Goal: Task Accomplishment & Management: Use online tool/utility

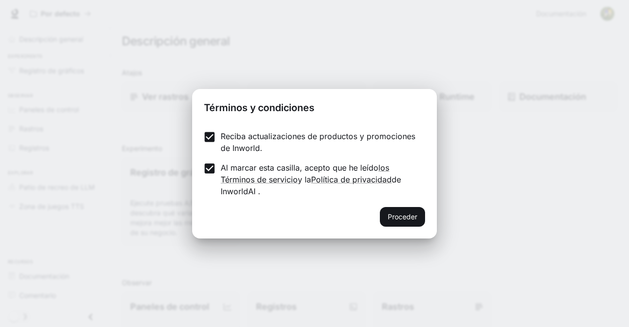
click at [414, 212] on font "Proceder" at bounding box center [402, 216] width 29 height 8
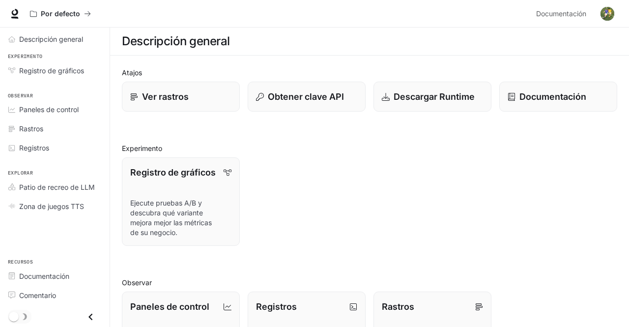
click at [29, 105] on font "Paneles de control" at bounding box center [48, 109] width 59 height 8
click at [160, 96] on font "Ver rastros" at bounding box center [165, 96] width 47 height 10
